Goal: Task Accomplishment & Management: Manage account settings

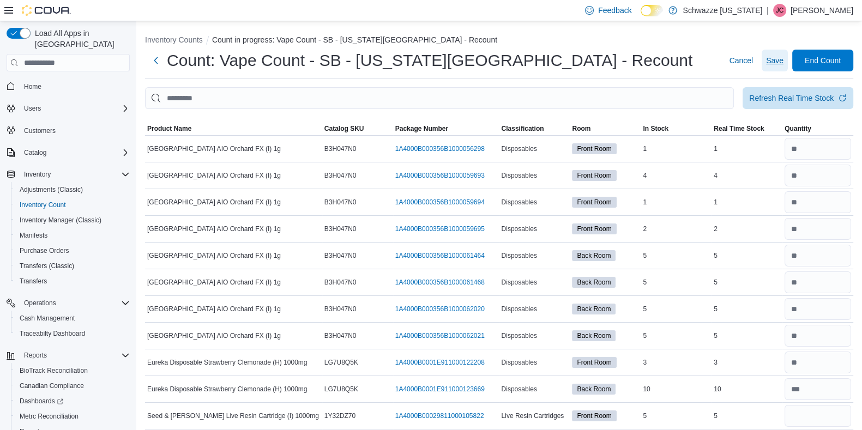
click at [783, 61] on span "Save" at bounding box center [774, 60] width 17 height 11
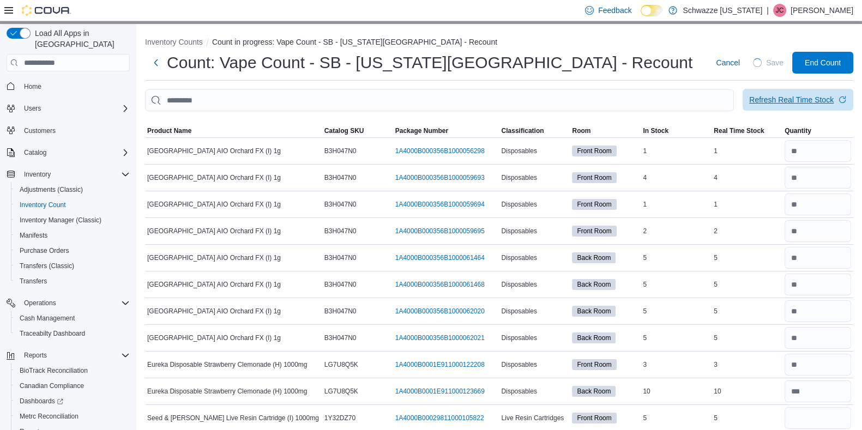
click at [787, 102] on div "Refresh Real Time Stock" at bounding box center [791, 99] width 84 height 11
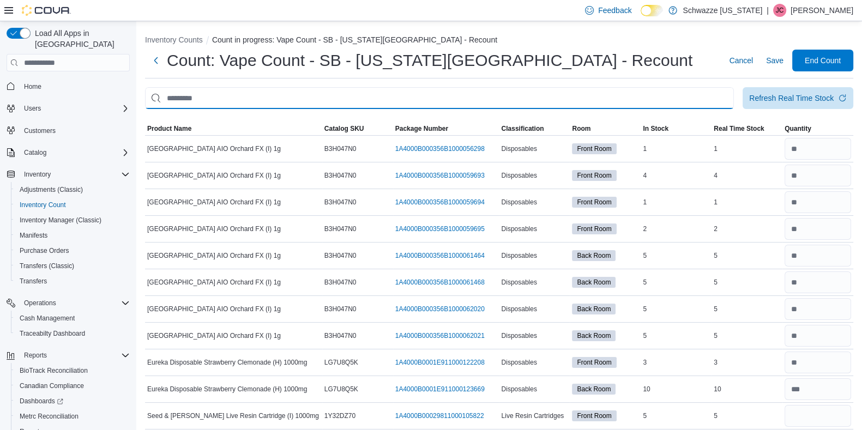
click at [294, 100] on input "This is a search bar. After typing your query, hit enter to filter the results …" at bounding box center [439, 98] width 589 height 22
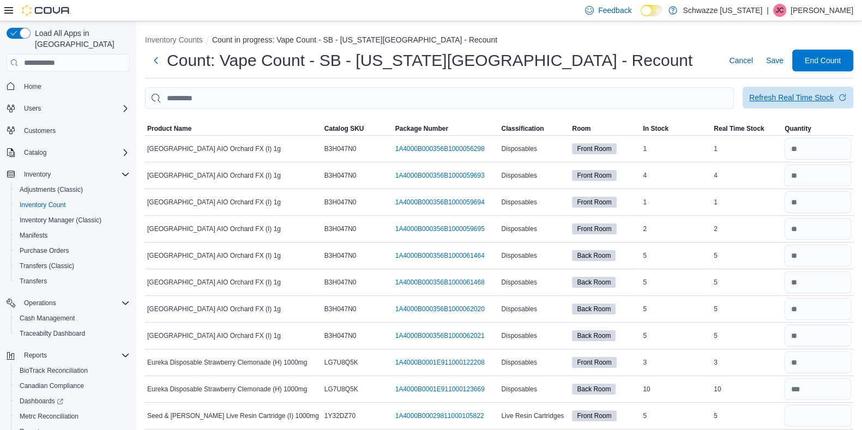
click at [812, 91] on span "Refresh Real Time Stock" at bounding box center [798, 98] width 98 height 22
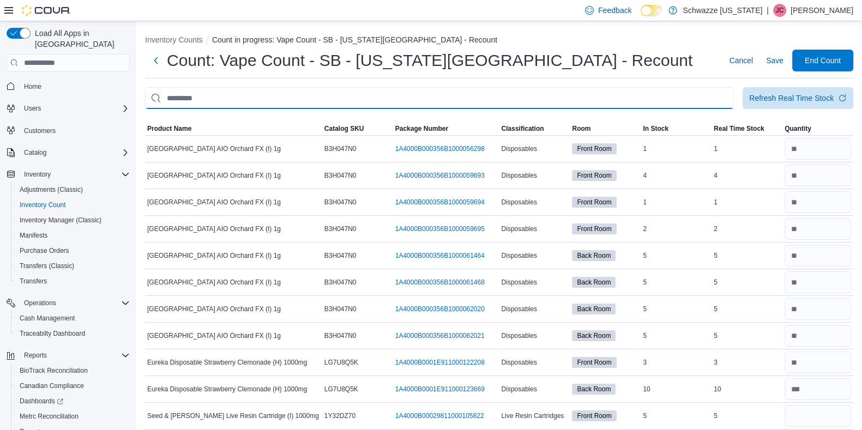
click at [397, 99] on input "This is a search bar. After typing your query, hit enter to filter the results …" at bounding box center [439, 98] width 589 height 22
type input "****"
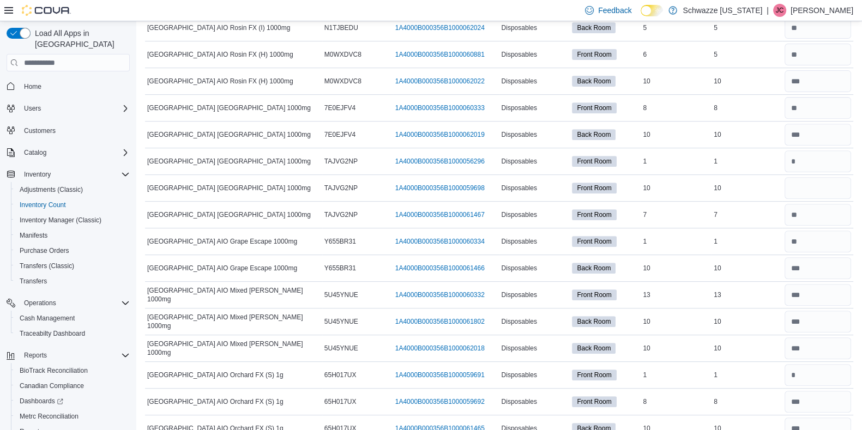
scroll to position [549, 0]
click at [819, 182] on input "number" at bounding box center [817, 188] width 67 height 22
type input "**"
drag, startPoint x: 819, startPoint y: 182, endPoint x: 852, endPoint y: 222, distance: 52.4
click at [852, 222] on div at bounding box center [817, 214] width 71 height 26
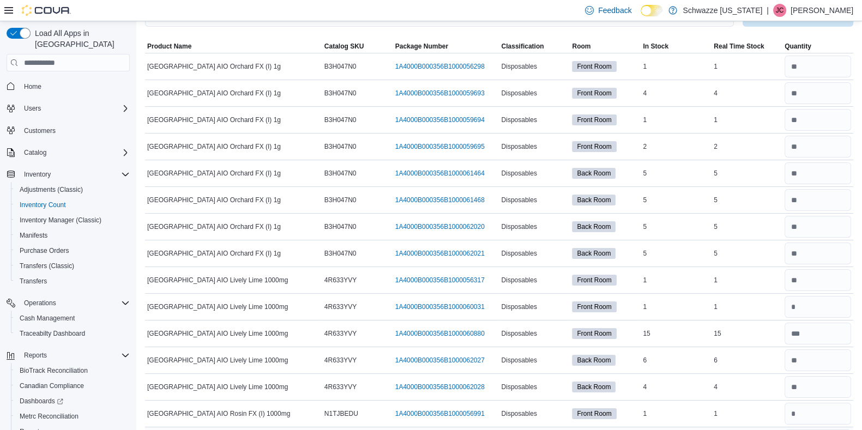
scroll to position [0, 0]
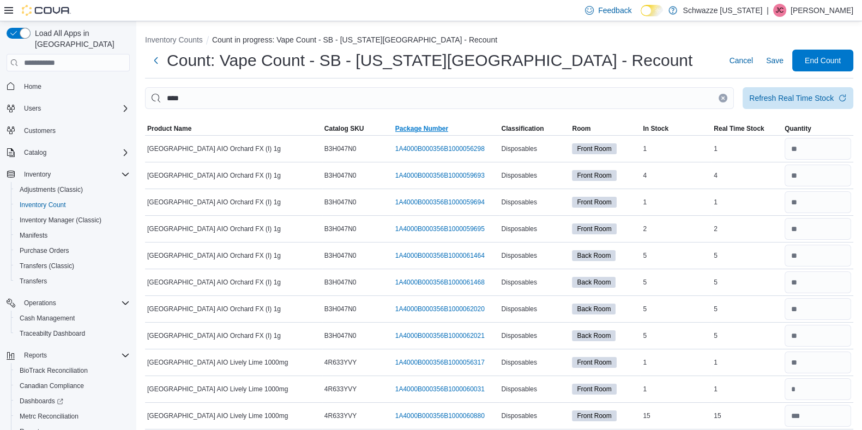
click at [415, 124] on span "Package Number" at bounding box center [421, 128] width 53 height 9
click at [172, 125] on span "Product Name" at bounding box center [169, 128] width 44 height 9
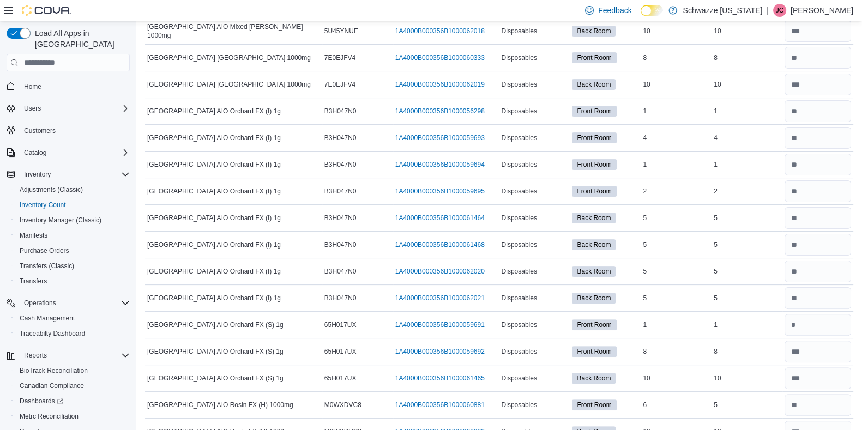
scroll to position [364, 0]
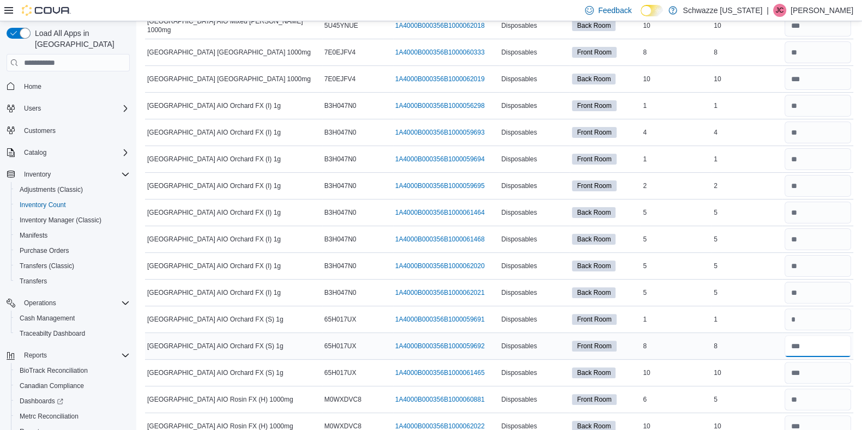
drag, startPoint x: 164, startPoint y: 126, endPoint x: 839, endPoint y: 336, distance: 706.8
drag, startPoint x: 839, startPoint y: 336, endPoint x: 651, endPoint y: 122, distance: 285.1
click at [651, 122] on td "In Stock 4" at bounding box center [676, 132] width 71 height 27
drag, startPoint x: 806, startPoint y: 299, endPoint x: 832, endPoint y: 275, distance: 35.5
click at [832, 275] on div at bounding box center [817, 266] width 71 height 26
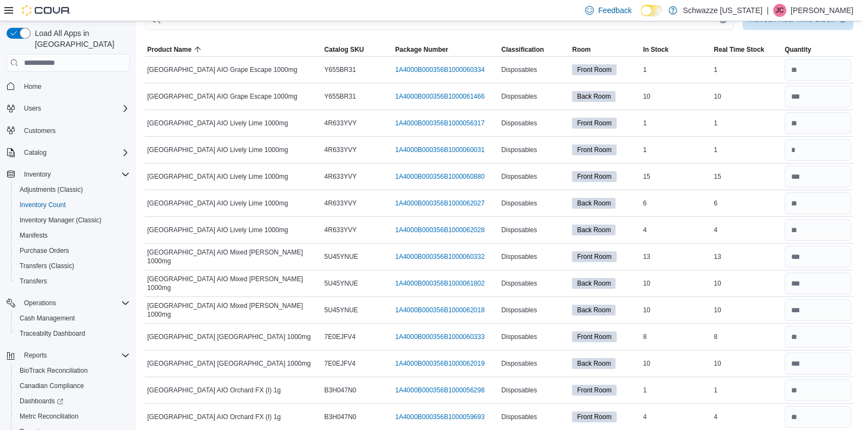
scroll to position [0, 0]
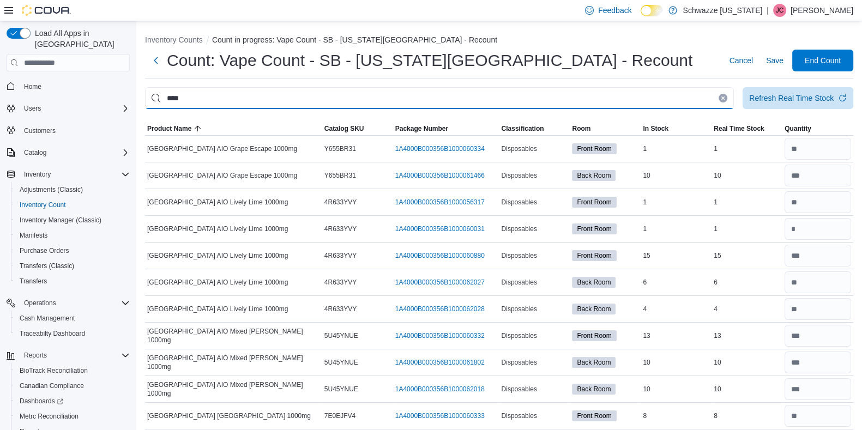
click at [277, 101] on input "****" at bounding box center [439, 98] width 589 height 22
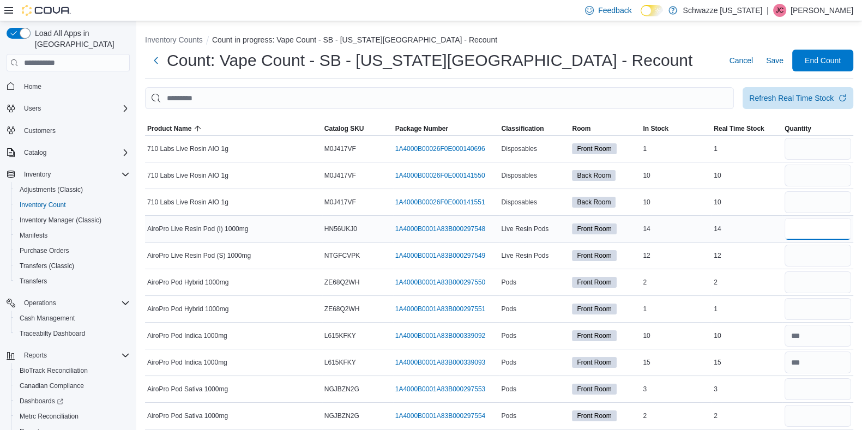
click at [819, 230] on input "number" at bounding box center [817, 229] width 67 height 22
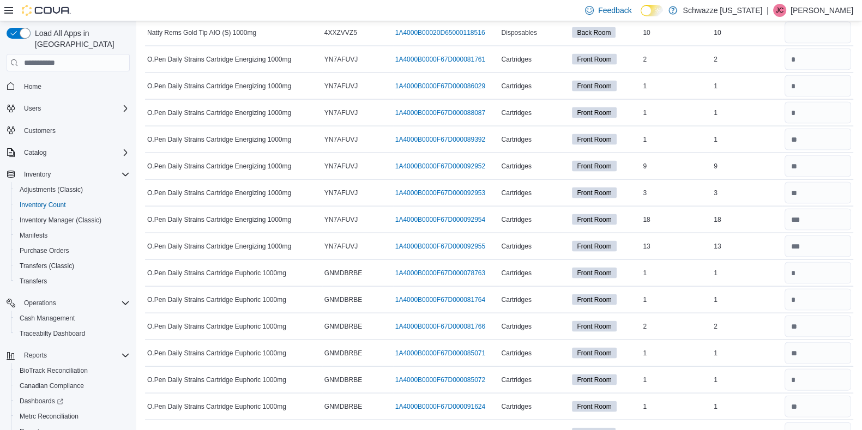
scroll to position [2846, 0]
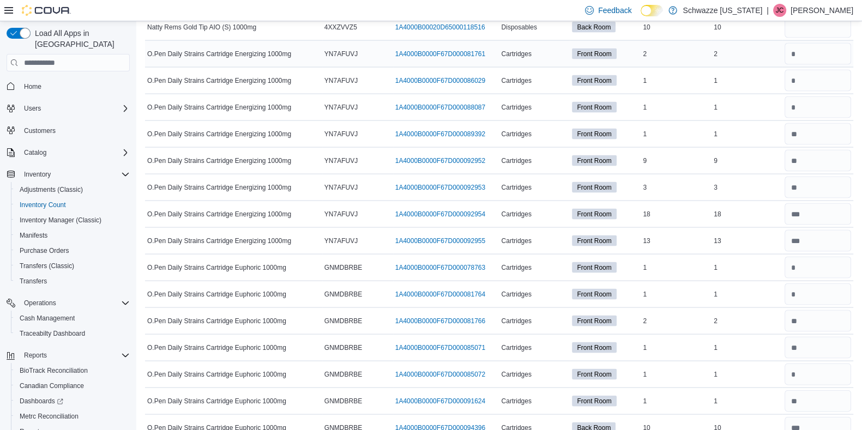
drag, startPoint x: 819, startPoint y: 230, endPoint x: 845, endPoint y: 56, distance: 176.4
click at [845, 56] on div at bounding box center [817, 54] width 71 height 26
drag, startPoint x: 845, startPoint y: 56, endPoint x: 589, endPoint y: 249, distance: 320.8
click at [589, 260] on div "Front Room" at bounding box center [605, 267] width 71 height 15
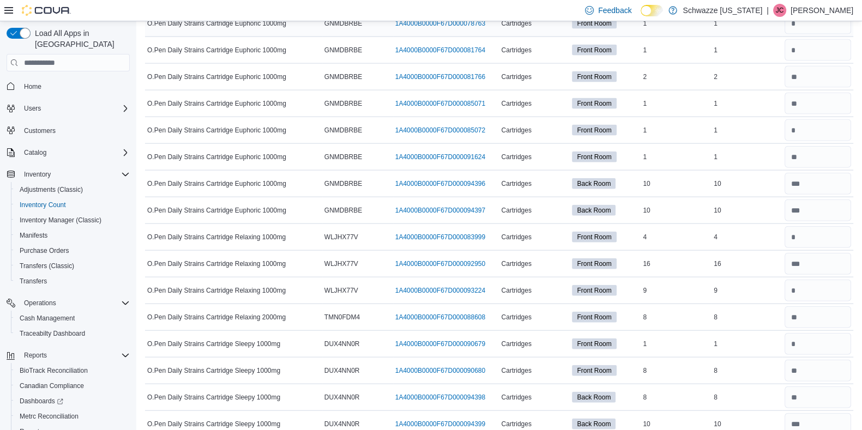
scroll to position [3091, 0]
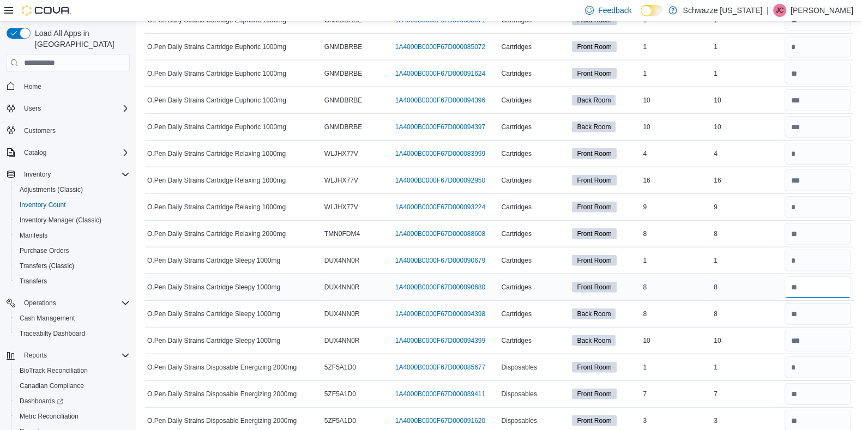
drag, startPoint x: 790, startPoint y: 255, endPoint x: 802, endPoint y: 287, distance: 33.8
click at [802, 287] on div at bounding box center [817, 287] width 71 height 26
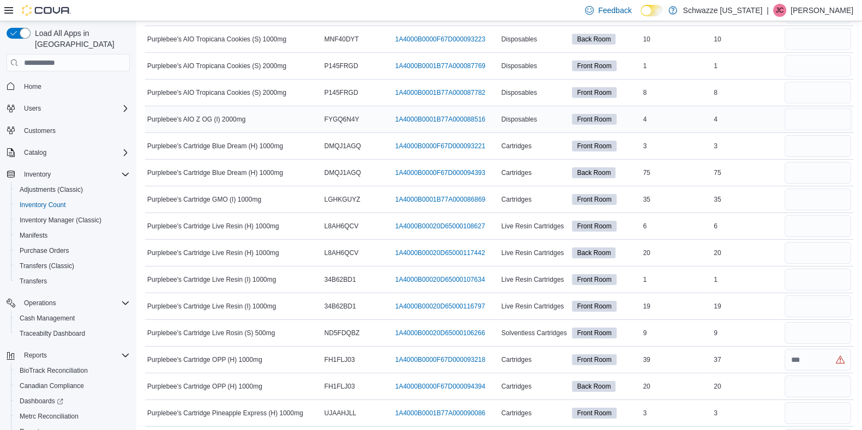
scroll to position [4388, 0]
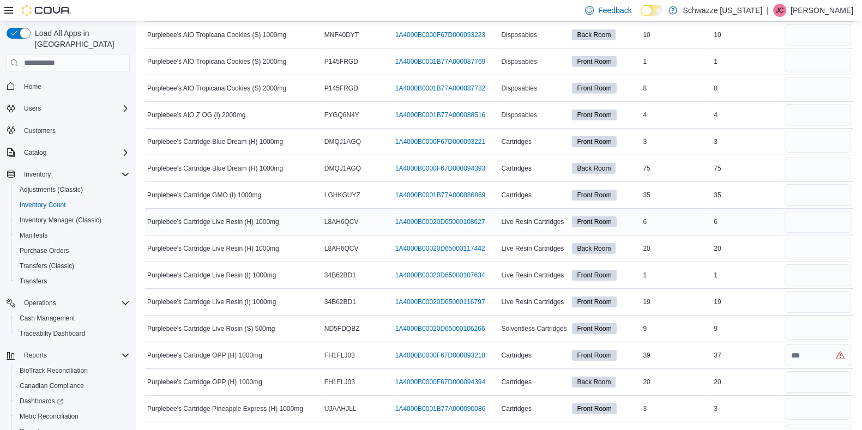
drag, startPoint x: 810, startPoint y: 96, endPoint x: 532, endPoint y: 213, distance: 301.3
click at [532, 213] on td "Live Resin Cartridges" at bounding box center [534, 222] width 71 height 27
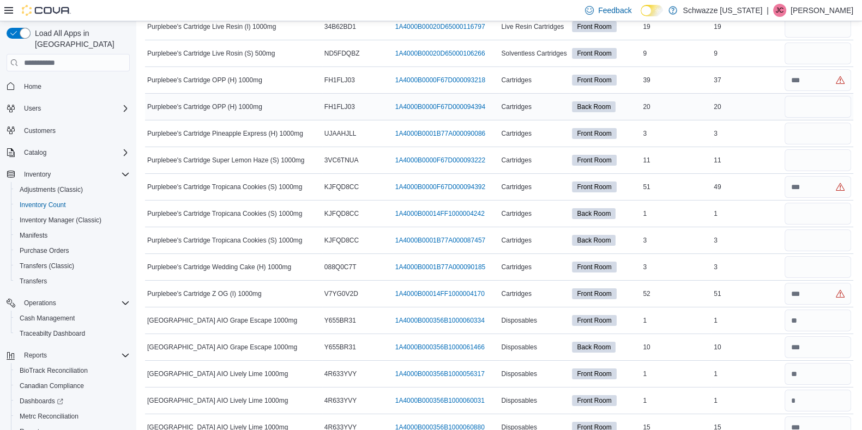
scroll to position [4662, 0]
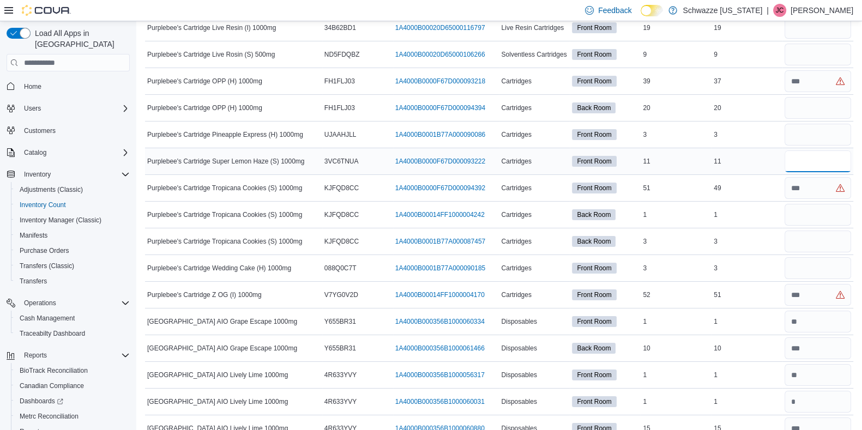
drag, startPoint x: 494, startPoint y: 117, endPoint x: 797, endPoint y: 144, distance: 304.4
click at [797, 150] on input "number" at bounding box center [817, 161] width 67 height 22
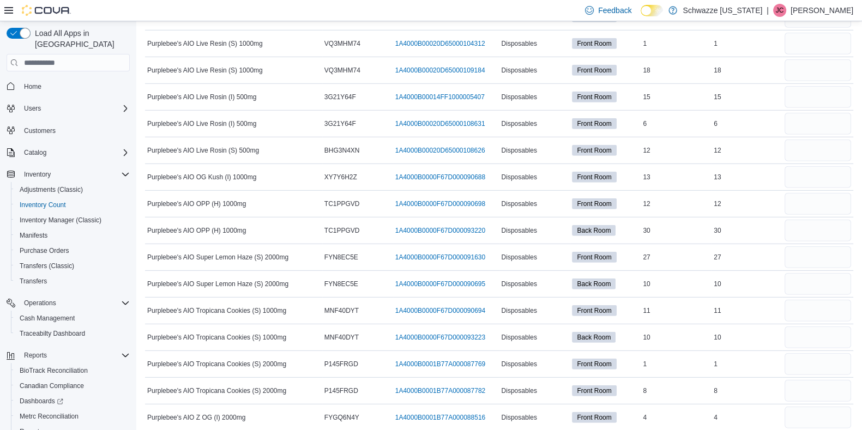
scroll to position [4073, 0]
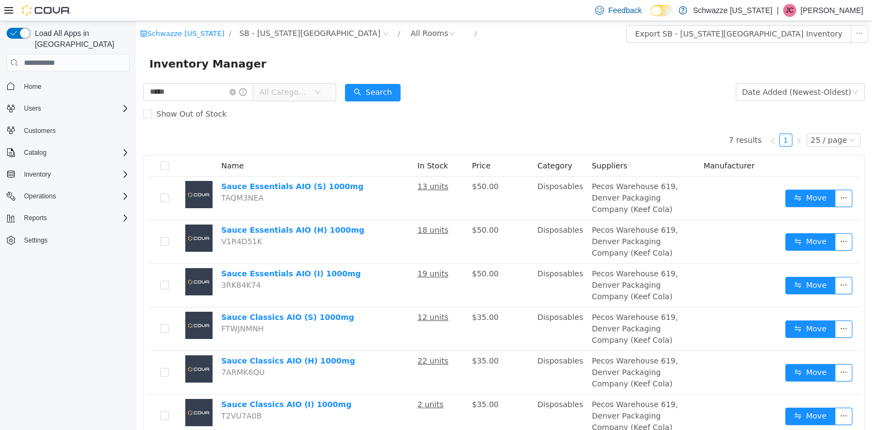
scroll to position [75, 0]
